Goal: Check status: Check status

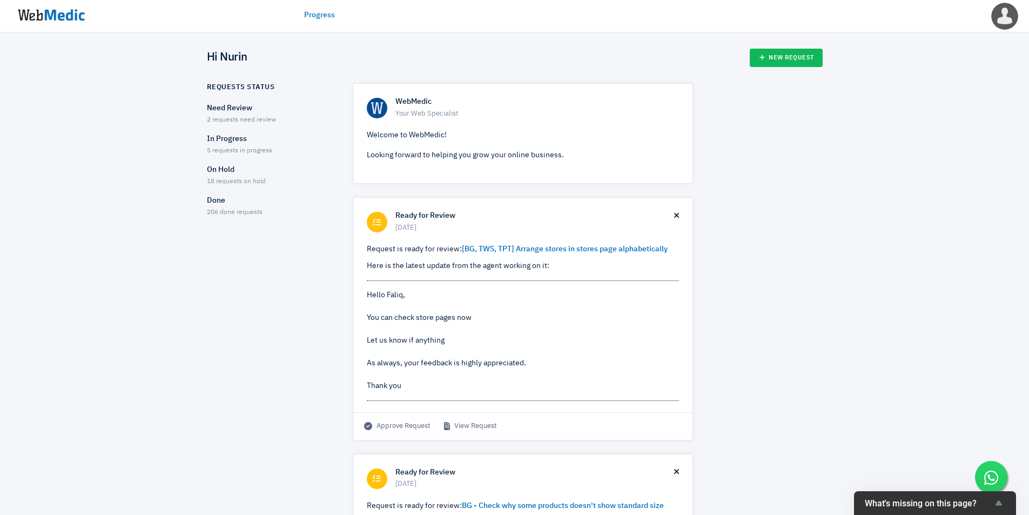
click at [264, 117] on span "2 requests need review" at bounding box center [241, 120] width 69 height 6
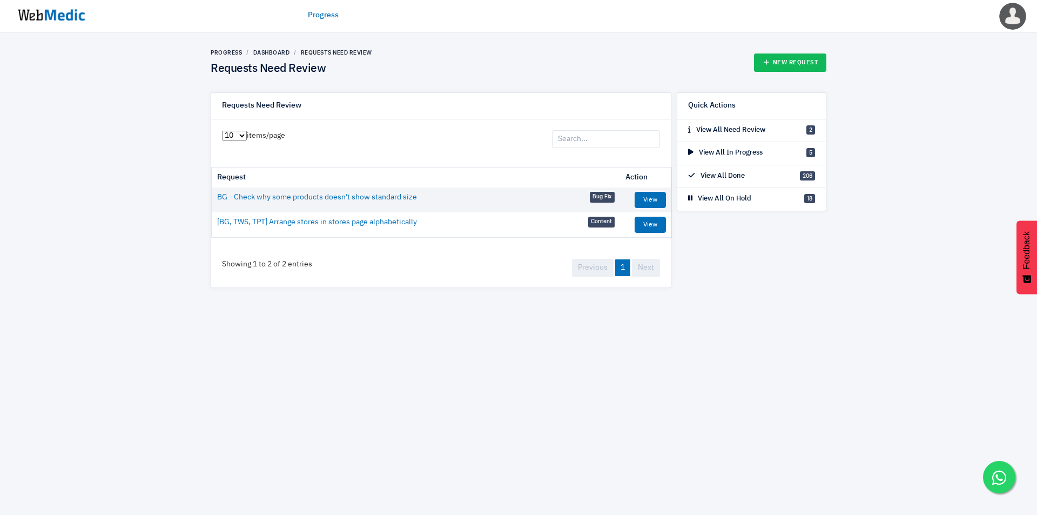
click at [55, 18] on img at bounding box center [51, 14] width 81 height 33
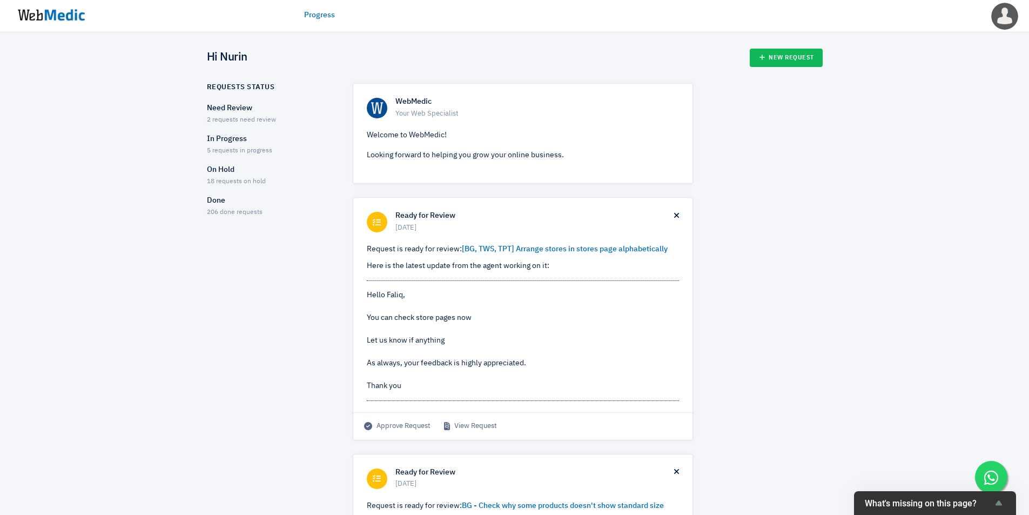
click at [242, 147] on span "5 requests in progress" at bounding box center [239, 150] width 65 height 6
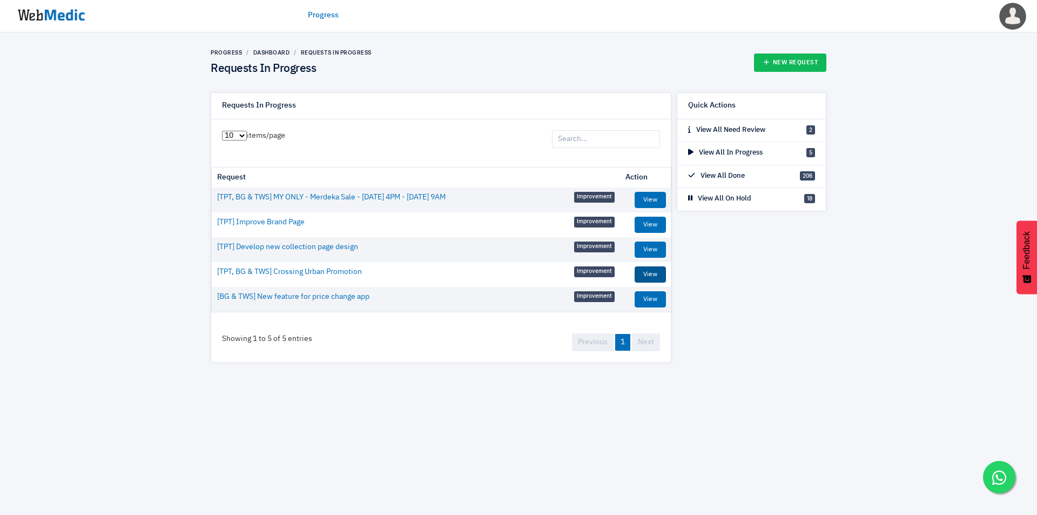
click at [655, 275] on link "View" at bounding box center [650, 274] width 31 height 16
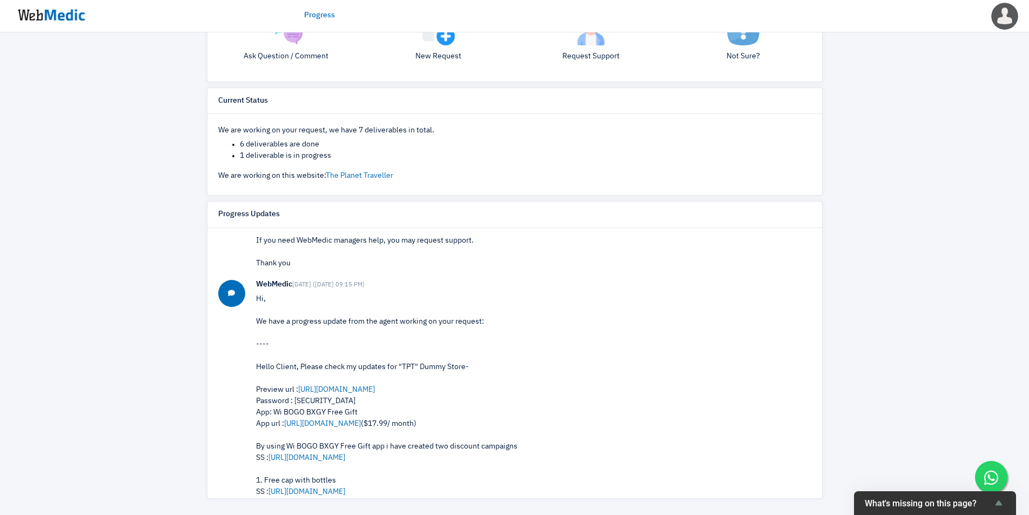
scroll to position [654, 0]
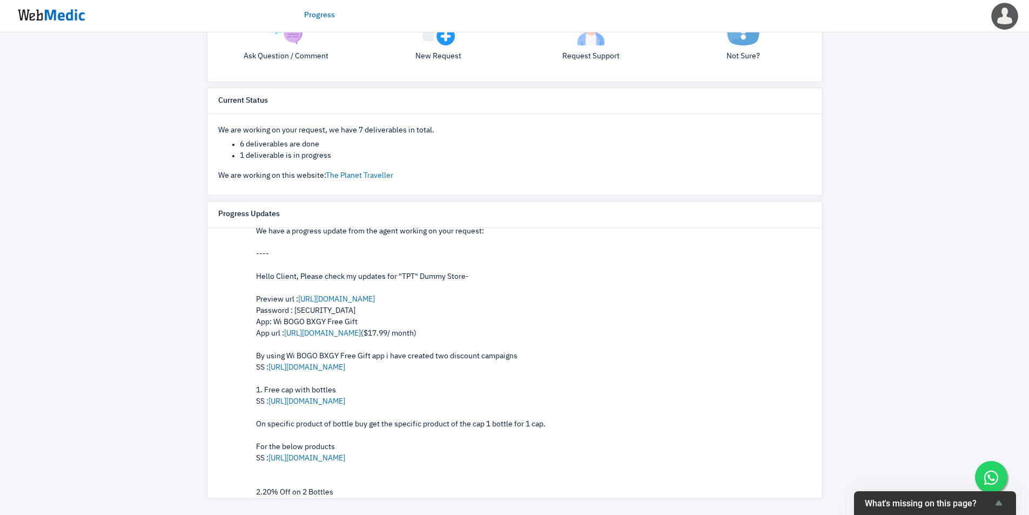
click at [74, 278] on div "Progress View Request [TPT, BG & TWS] Crossing Urban Promotion Request added on…" at bounding box center [514, 126] width 1029 height 777
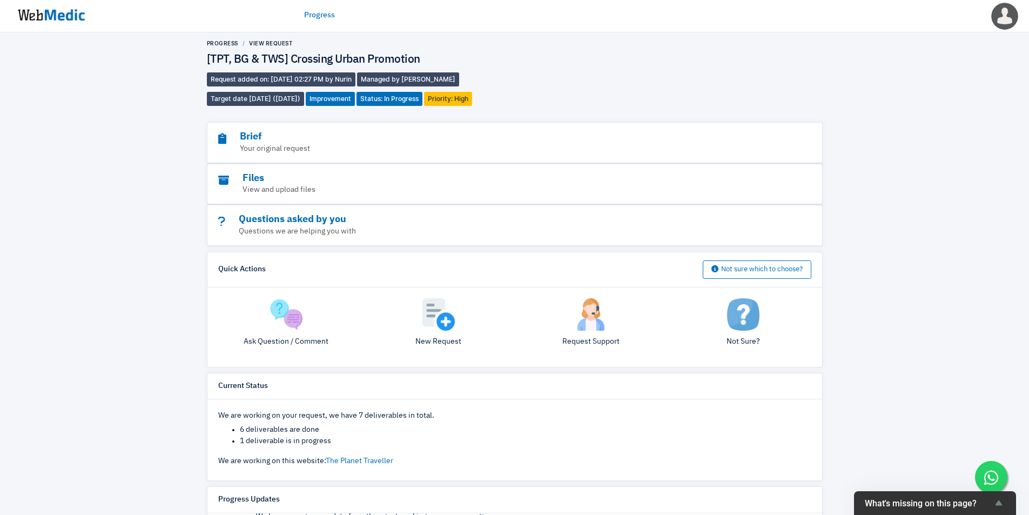
scroll to position [0, 0]
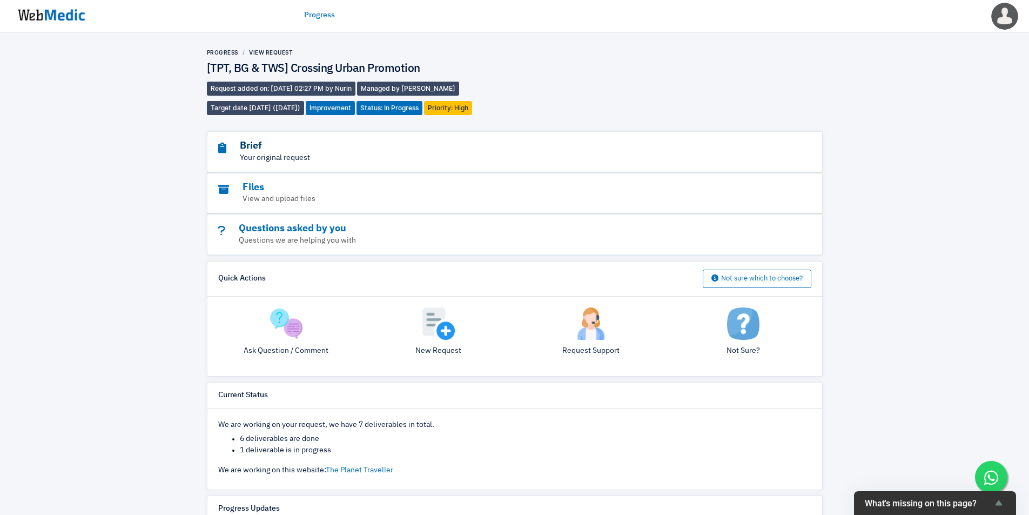
click at [345, 151] on h3 "Brief" at bounding box center [485, 146] width 534 height 12
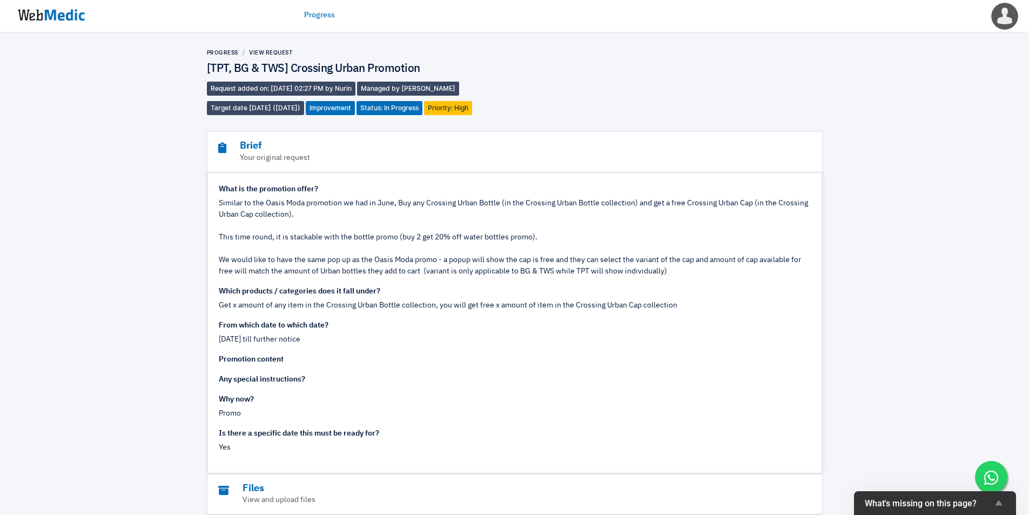
click at [381, 365] on div "What is the promotion offer? Similar to the Oasis Moda promotion we had in June…" at bounding box center [515, 284] width 592 height 201
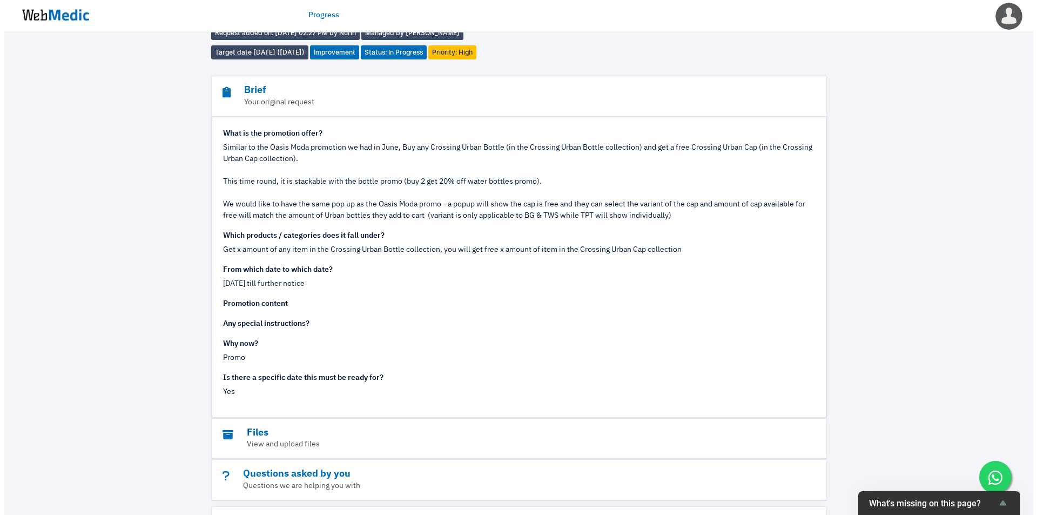
scroll to position [90, 0]
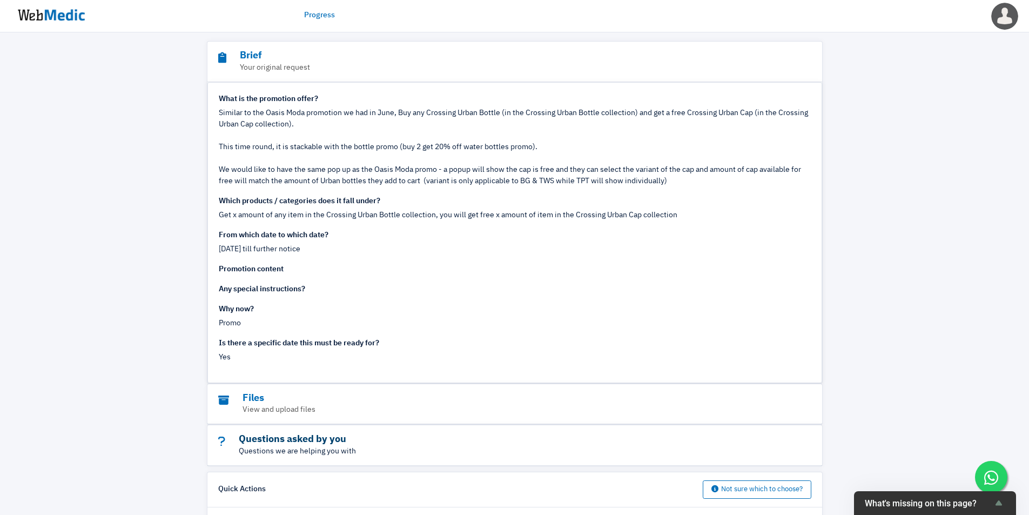
click at [300, 436] on h3 "Questions asked by you" at bounding box center [485, 439] width 534 height 12
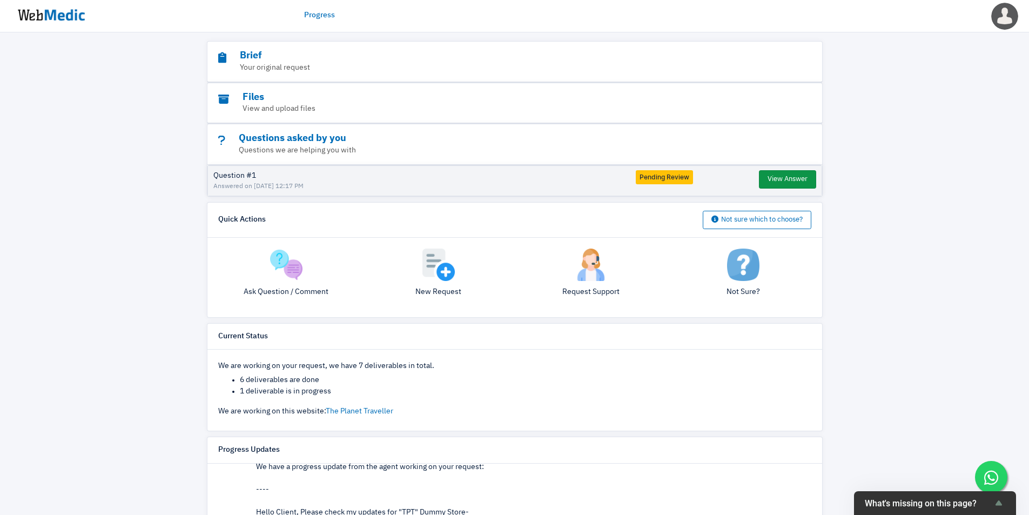
click at [763, 179] on button "View Answer" at bounding box center [787, 179] width 57 height 18
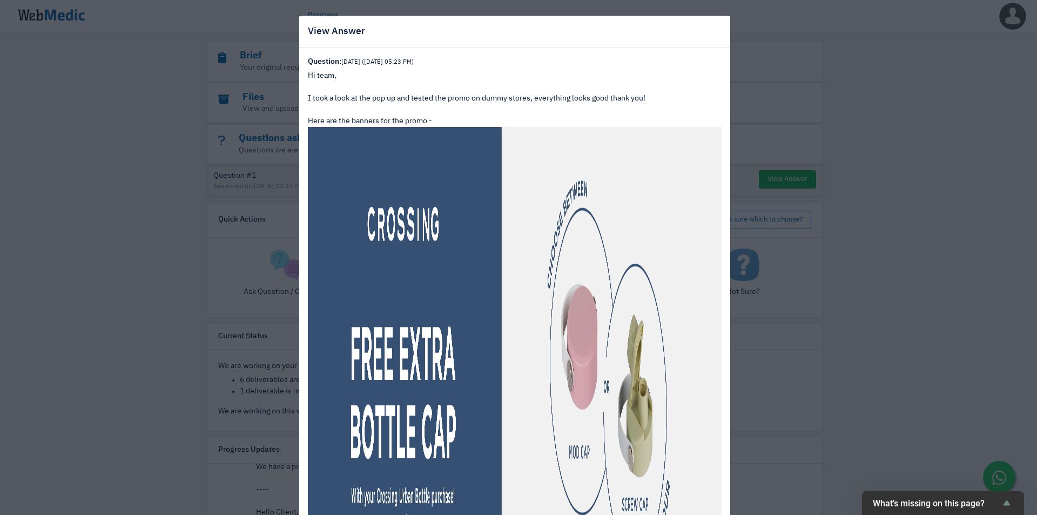
click at [389, 109] on div "Hi team, I took a look at the pop up and tested the promo on dummy stores, ever…" at bounding box center [515, 98] width 414 height 57
click at [456, 110] on div "Hi team, I took a look at the pop up and tested the promo on dummy stores, ever…" at bounding box center [515, 98] width 414 height 57
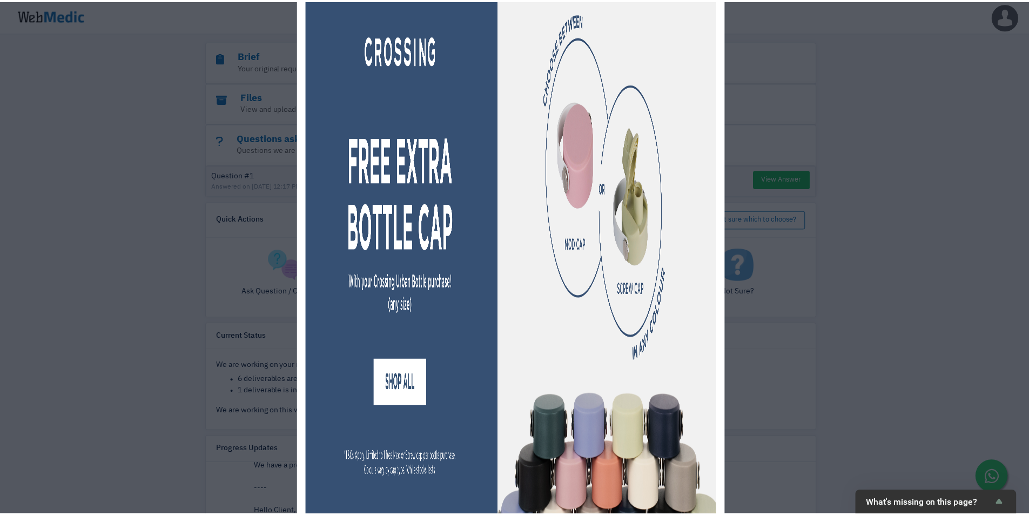
scroll to position [1260, 0]
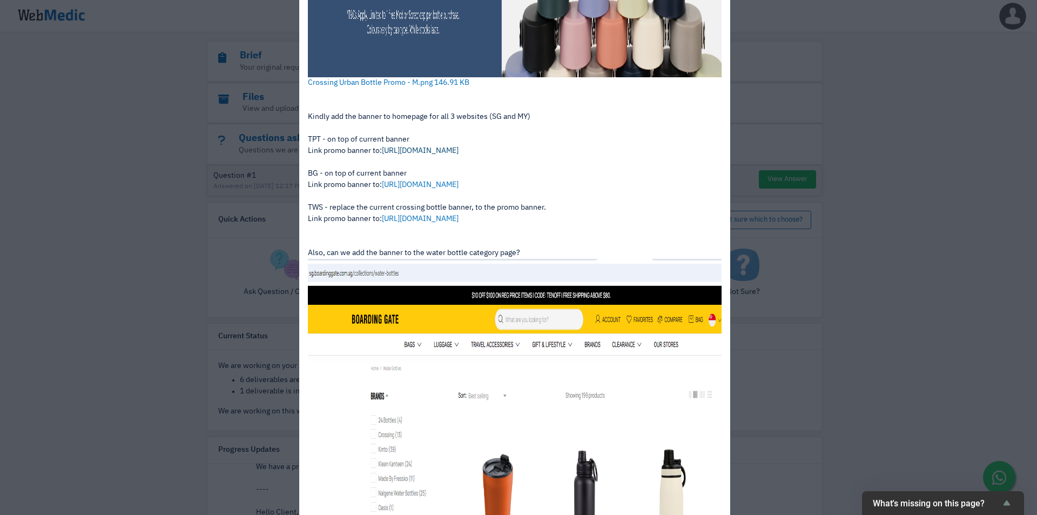
click at [459, 150] on link "https://admin.shopify.com/store/theplanettravellersg/collections/325708808365" at bounding box center [420, 151] width 77 height 8
click at [921, 357] on div "View Answer Question: 15 days ago (13/8/2025 05:23 PM) Hi team, I took a look a…" at bounding box center [518, 257] width 1037 height 515
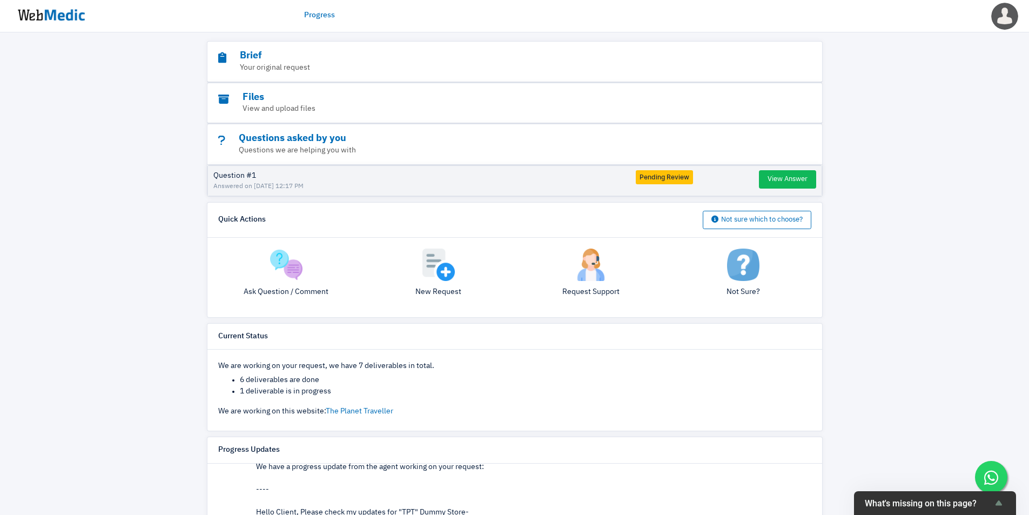
click at [36, 9] on img at bounding box center [51, 14] width 81 height 33
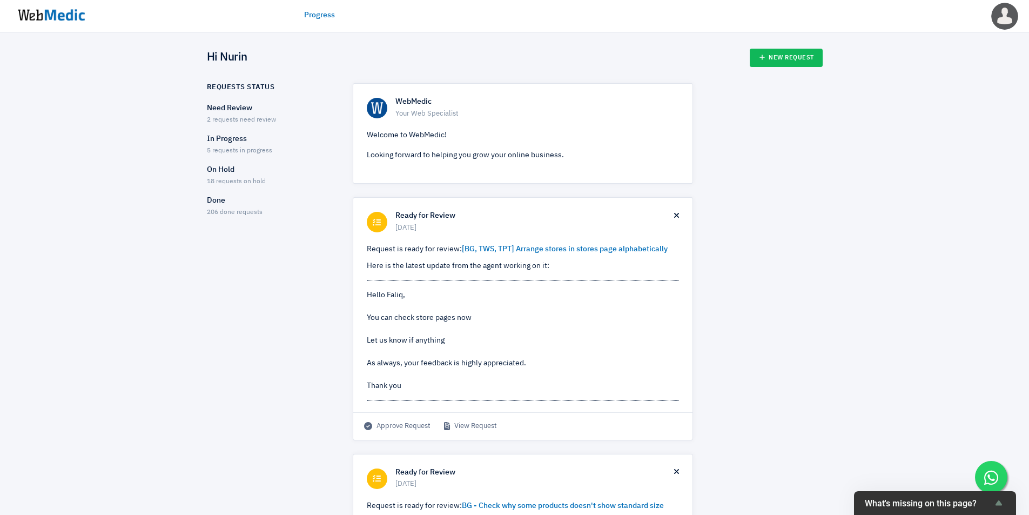
click at [255, 150] on span "5 requests in progress" at bounding box center [239, 150] width 65 height 6
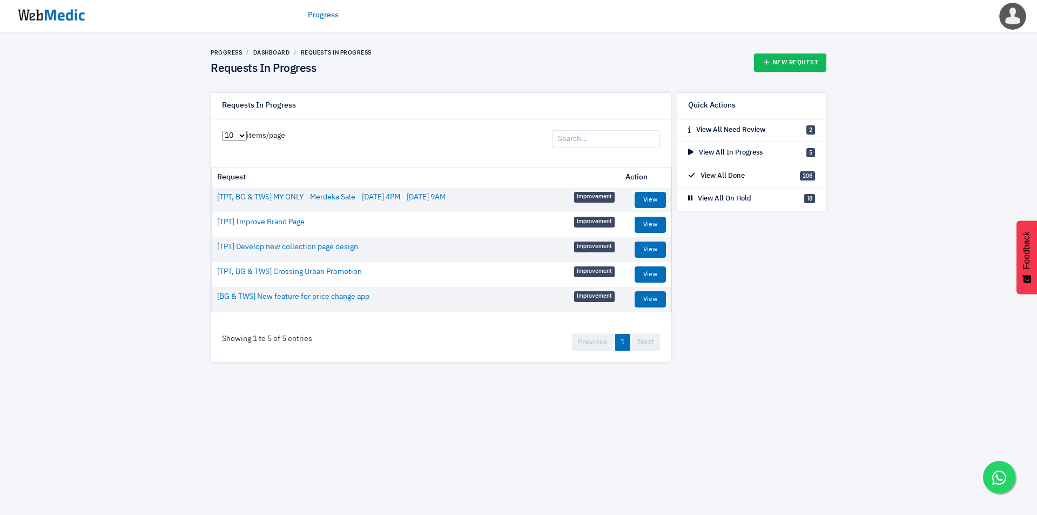
click at [62, 18] on img at bounding box center [51, 14] width 81 height 33
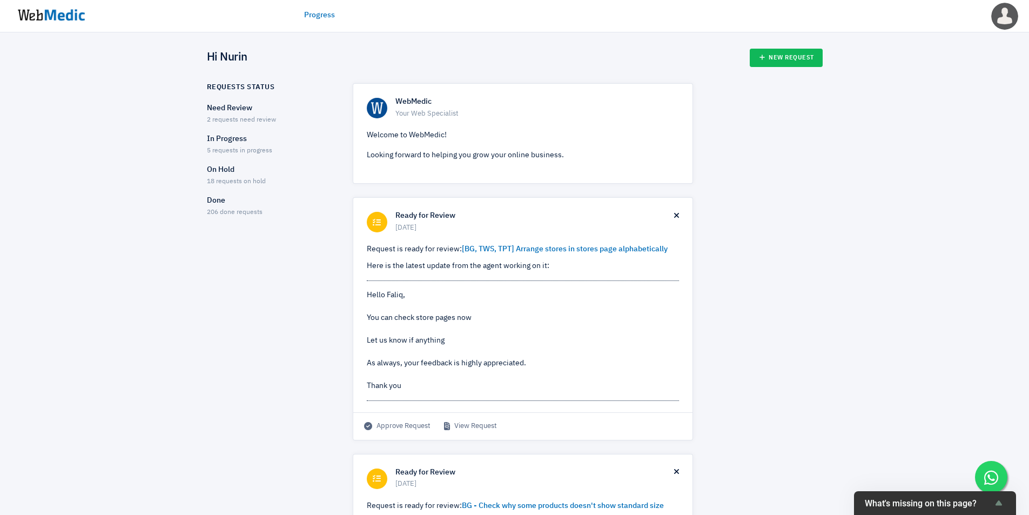
click at [233, 210] on span "206 done requests" at bounding box center [235, 212] width 56 height 6
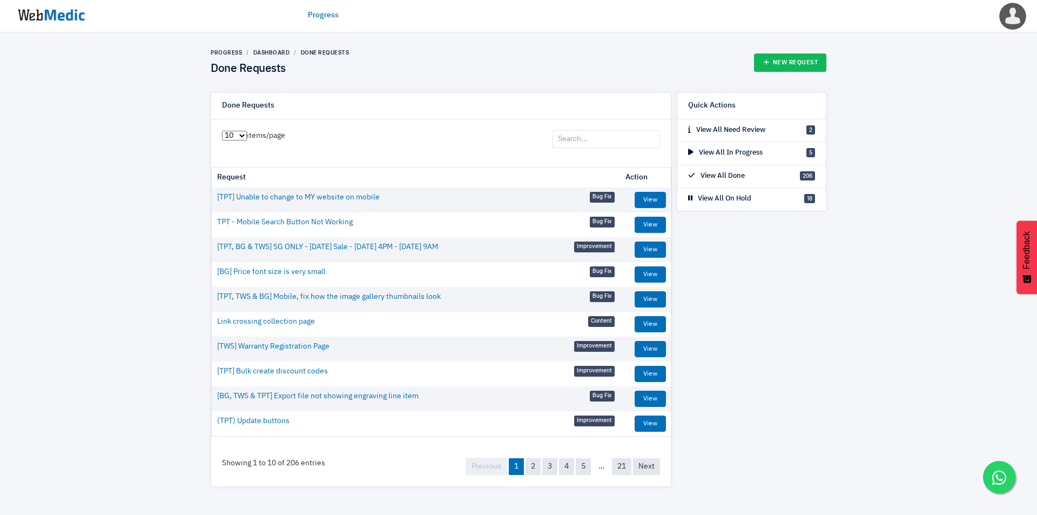
click at [595, 140] on input "search" at bounding box center [606, 139] width 108 height 18
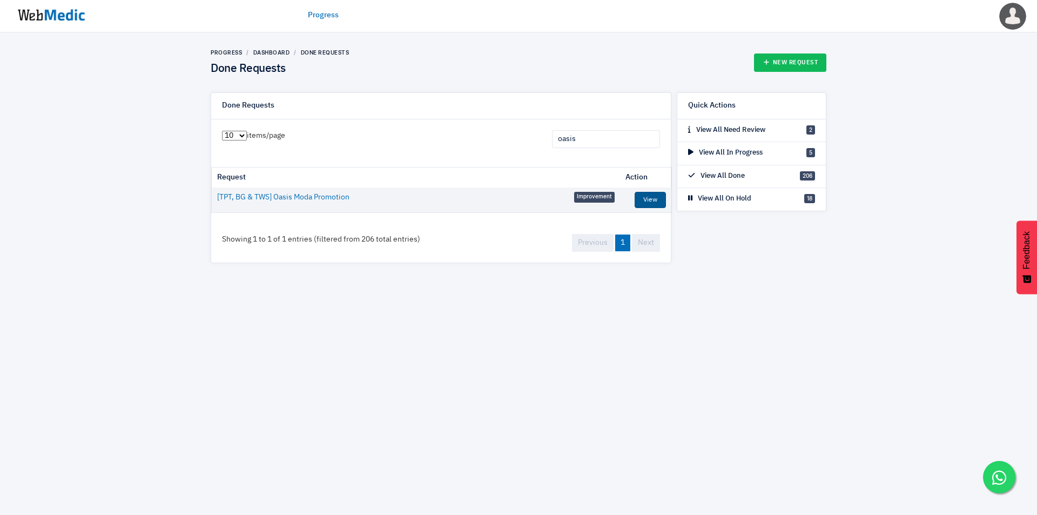
type input "oasis"
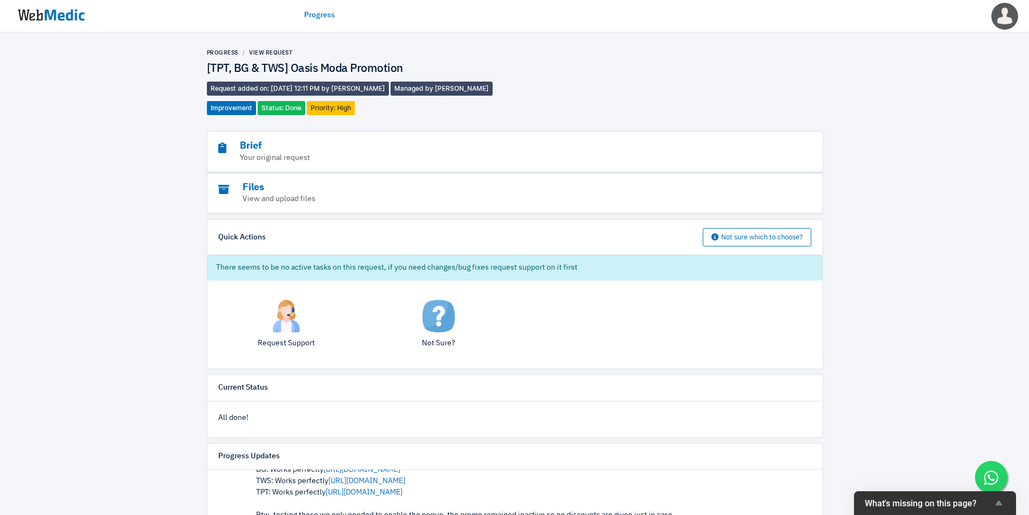
click at [904, 156] on div "Progress View Request [TPT, BG & TWS] Oasis Moda Promotion Request added on: [D…" at bounding box center [514, 394] width 1029 height 724
click at [907, 199] on div "Progress View Request [TPT, BG & TWS] Oasis Moda Promotion Request added on: [D…" at bounding box center [514, 394] width 1029 height 724
click at [928, 177] on div "Progress View Request [TPT, BG & TWS] Oasis Moda Promotion Request added on: [D…" at bounding box center [514, 394] width 1029 height 724
